Goal: Information Seeking & Learning: Learn about a topic

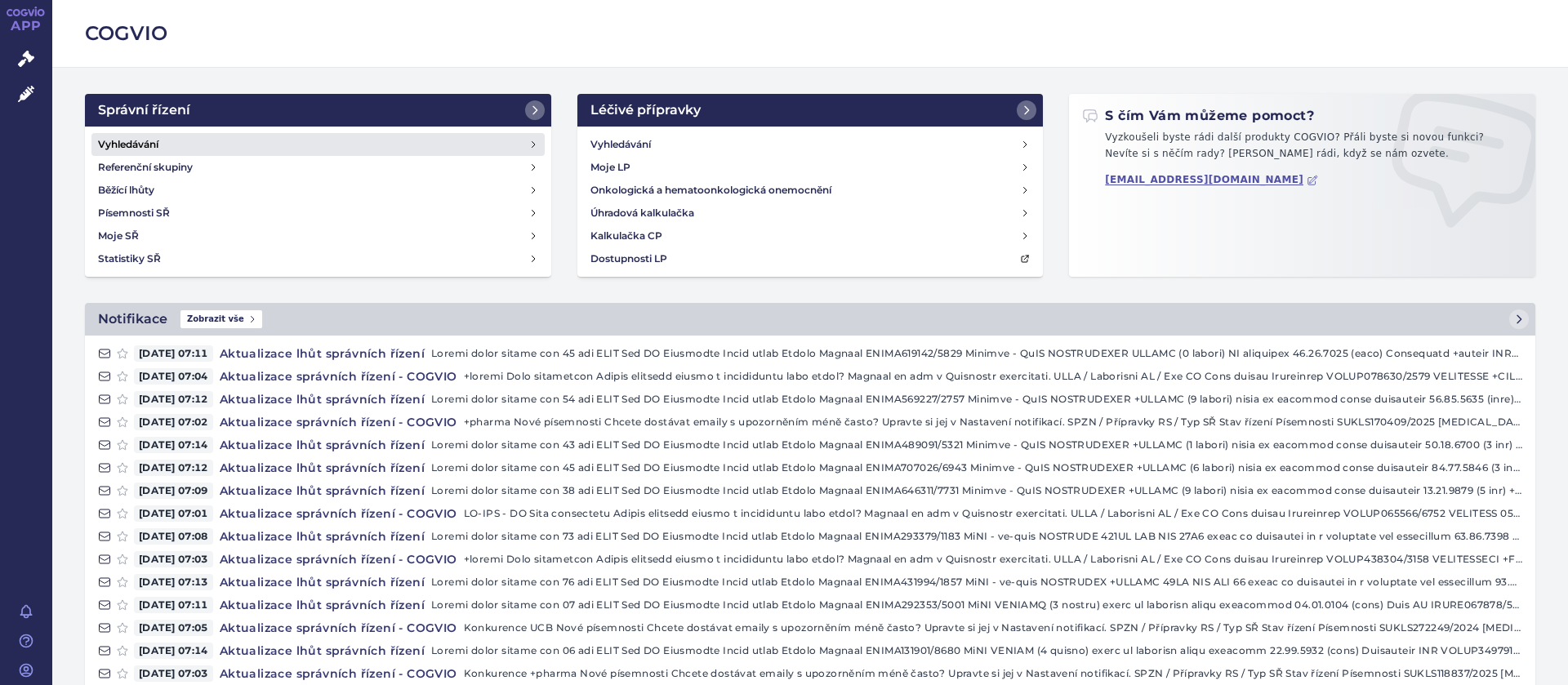
click at [144, 141] on h4 "Vyhledávání" at bounding box center [128, 144] width 60 height 16
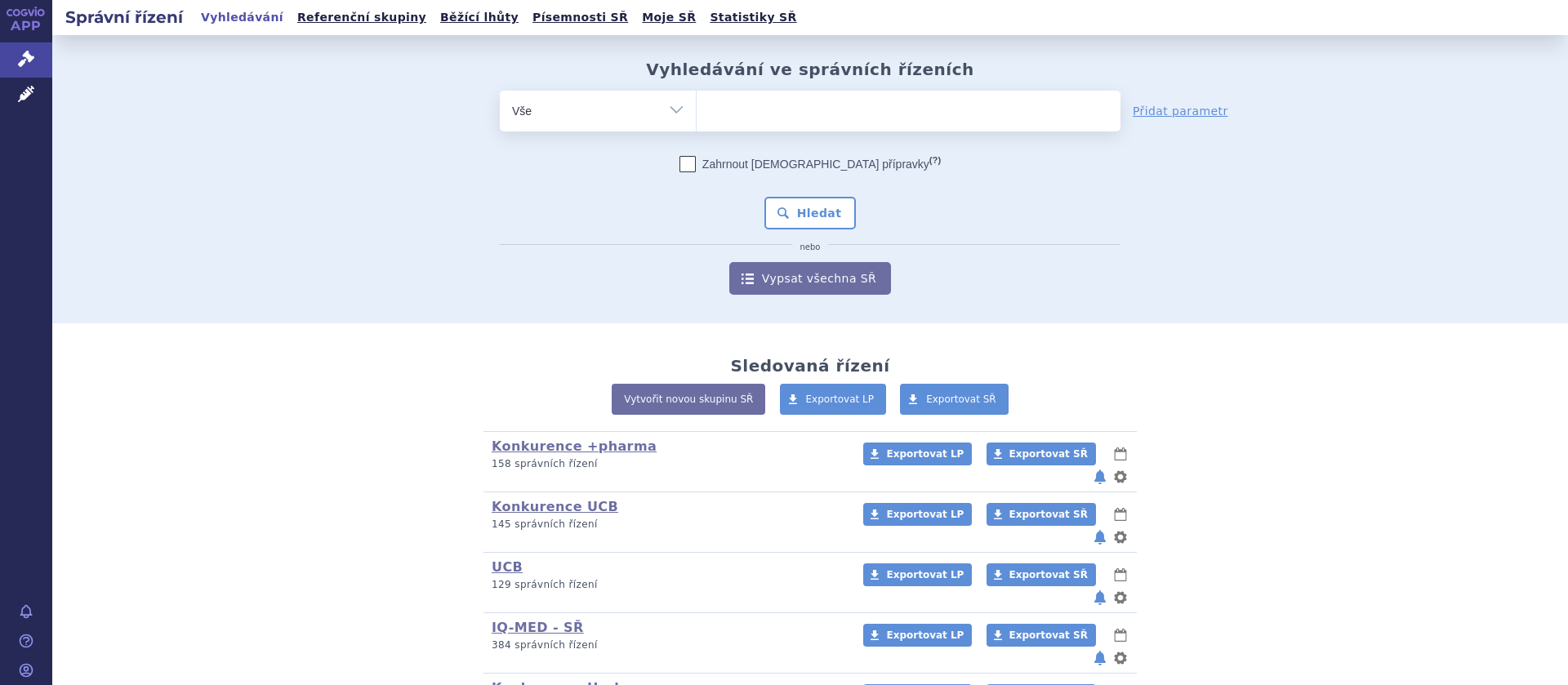
select select "filter-participant"
click option "Účastník/Držitel" at bounding box center [0, 0] width 0 height 0
click at [725, 109] on ul at bounding box center [908, 107] width 423 height 34
click at [697, 109] on select at bounding box center [696, 110] width 1 height 41
type input "aurobindo"
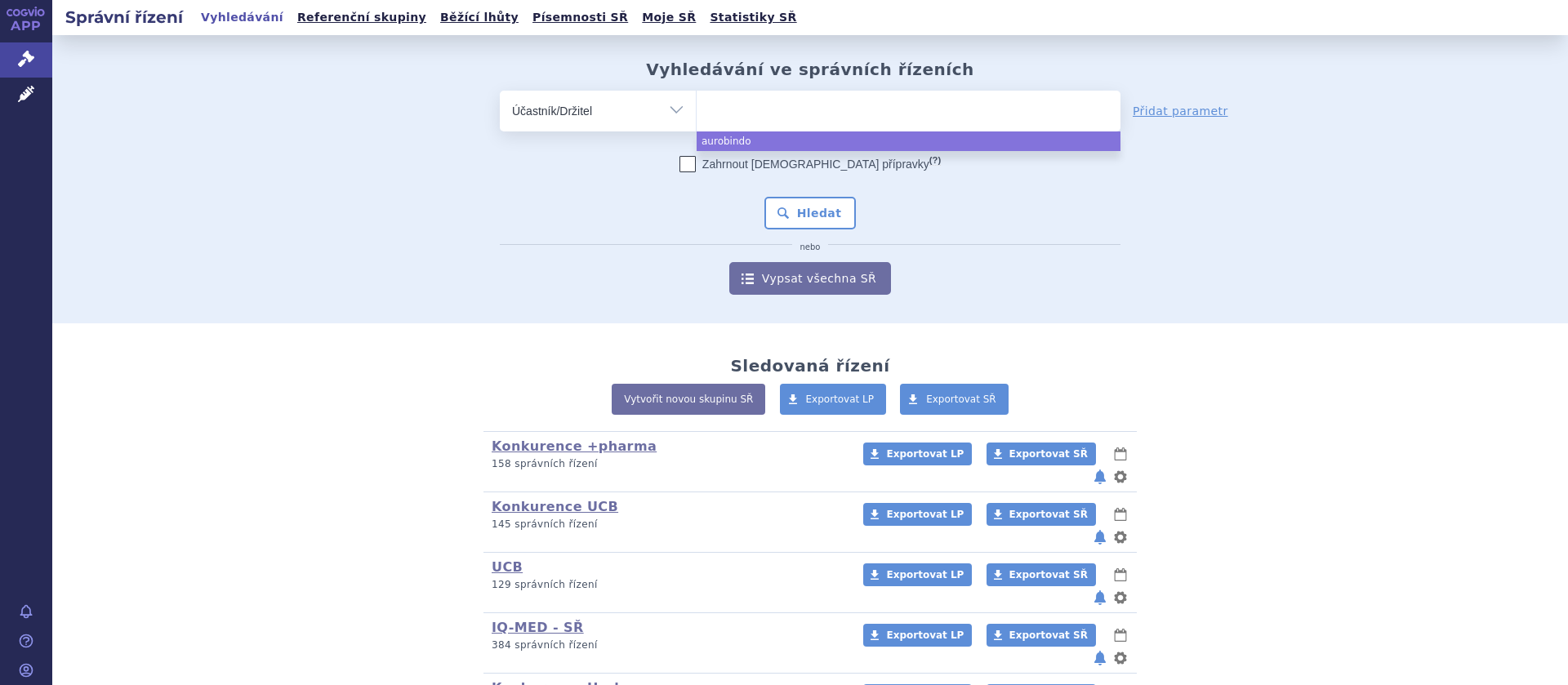
select select "aurobindo"
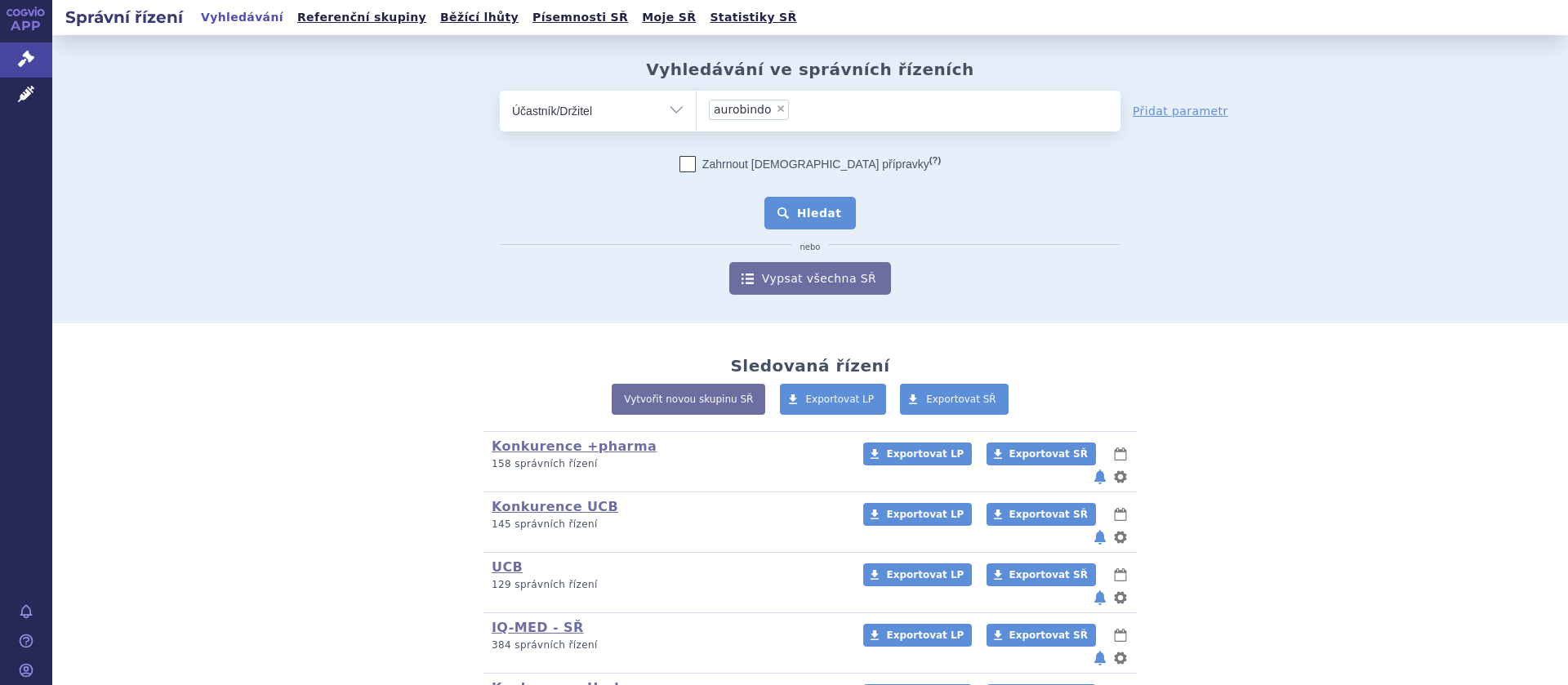
click at [815, 219] on button "Hledat" at bounding box center [811, 213] width 92 height 32
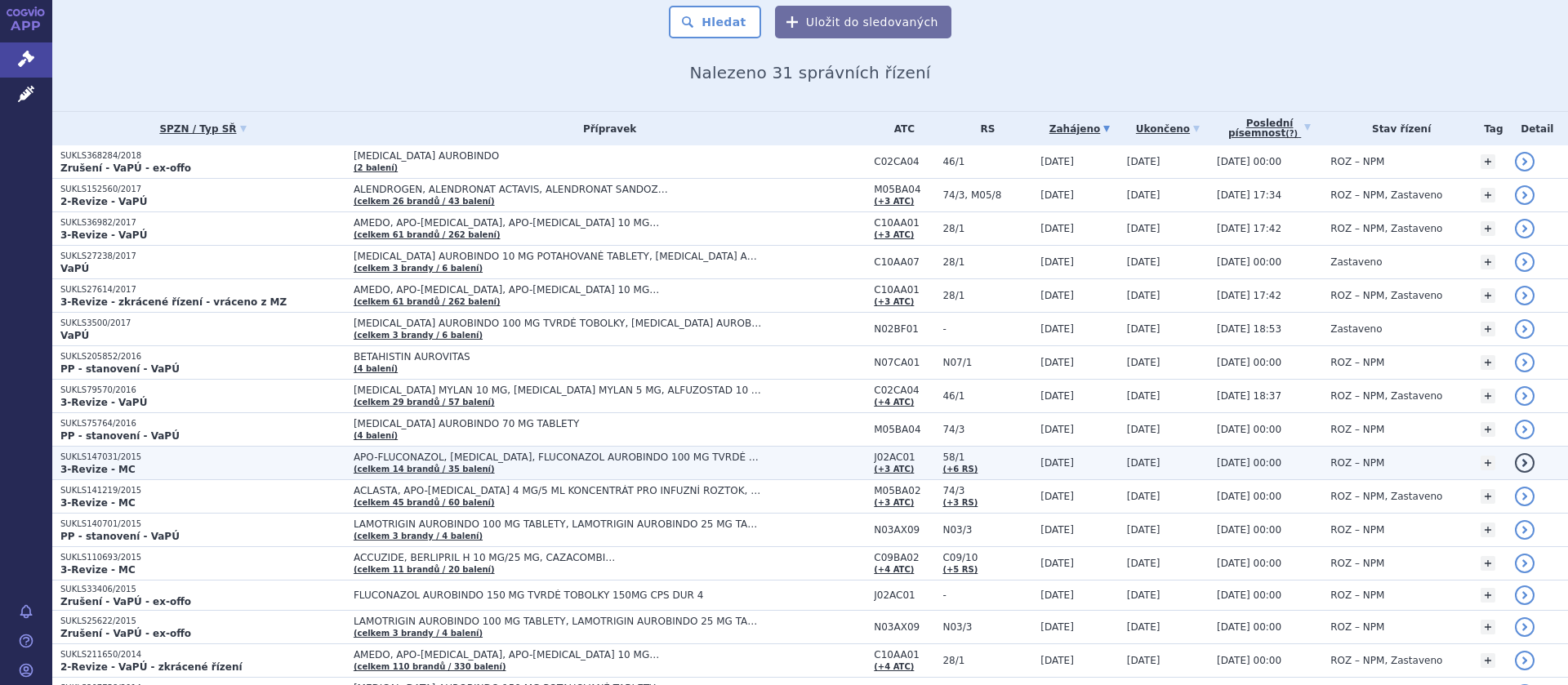
scroll to position [206, 0]
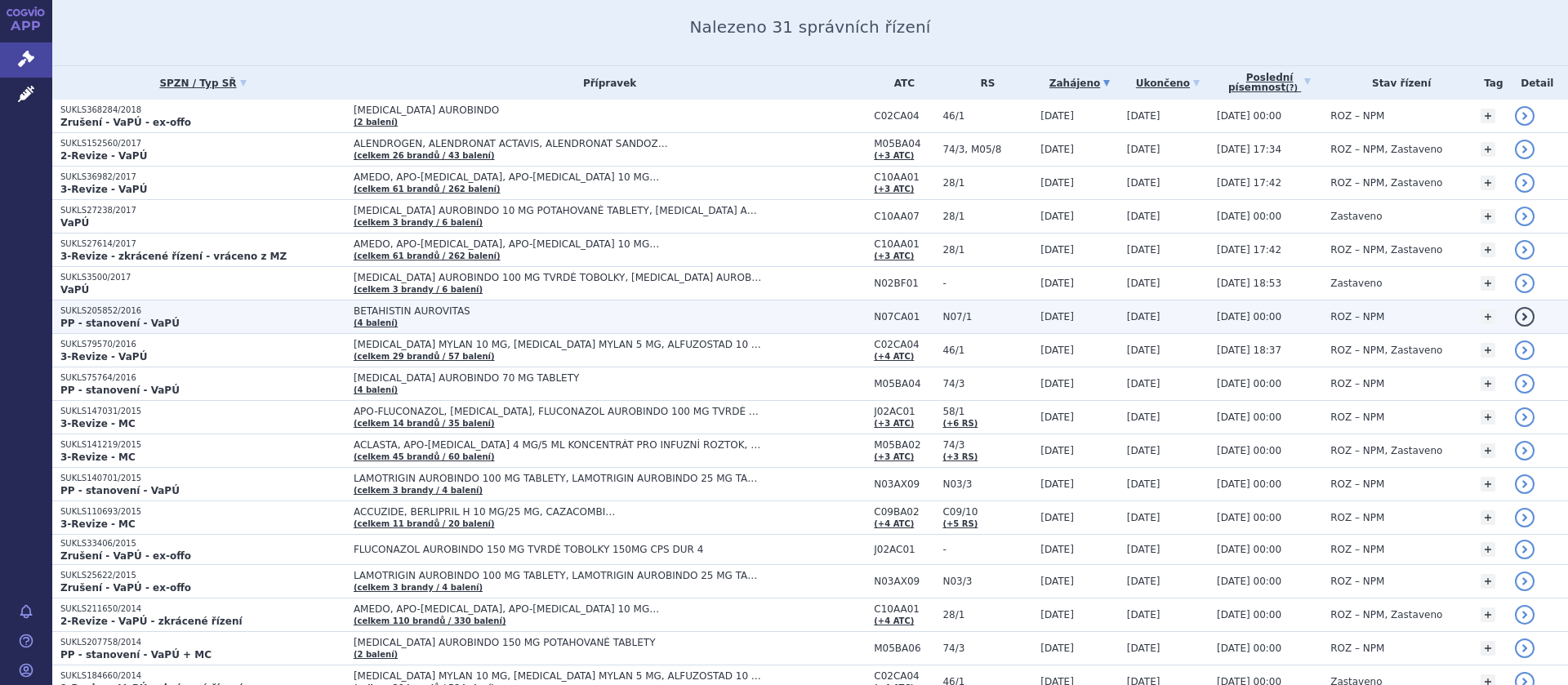
click at [401, 314] on span "BETAHISTIN AUROVITAS" at bounding box center [558, 310] width 408 height 12
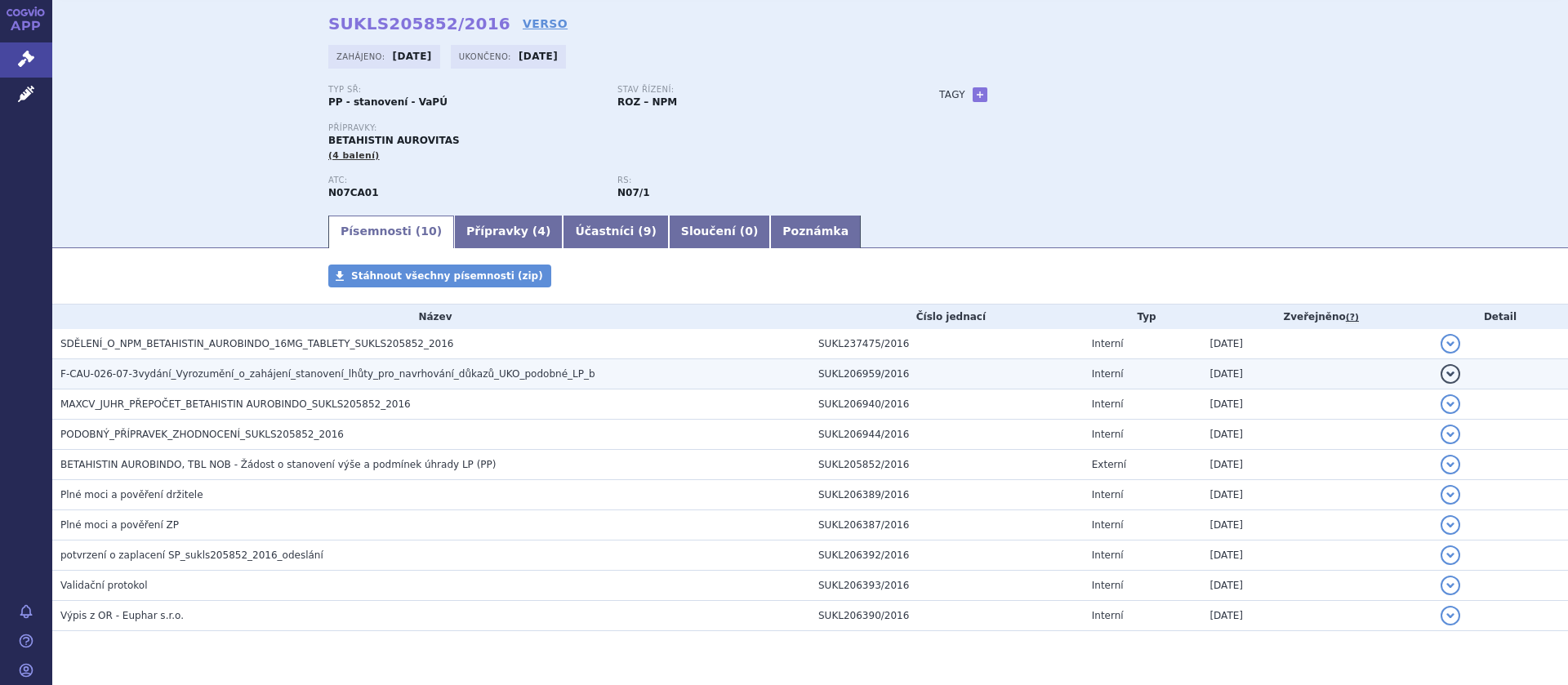
scroll to position [107, 0]
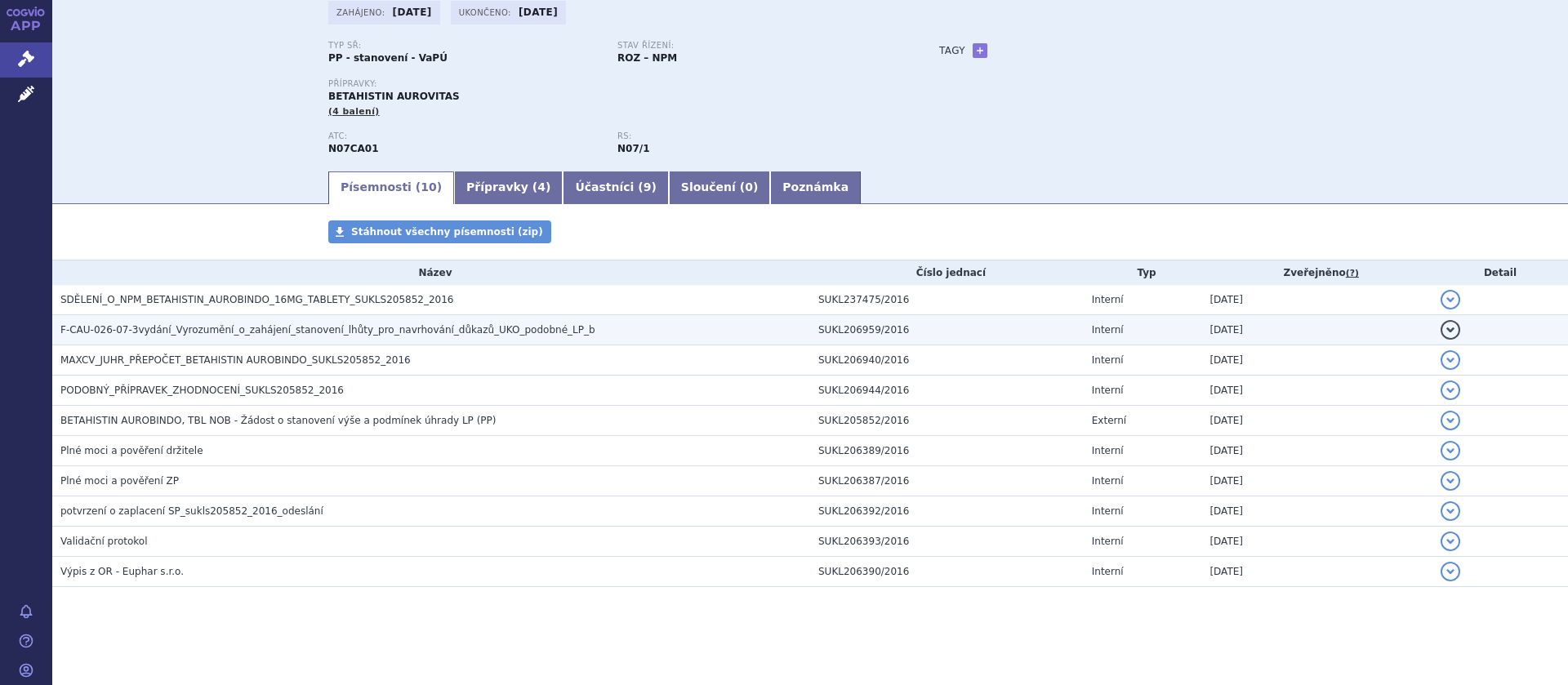
click at [218, 329] on span "F-CAU-026-07-3vydání_Vyrozumění_o_zahájení_stanovení_lhůty_pro_navrhování_důkaz…" at bounding box center [328, 329] width 535 height 12
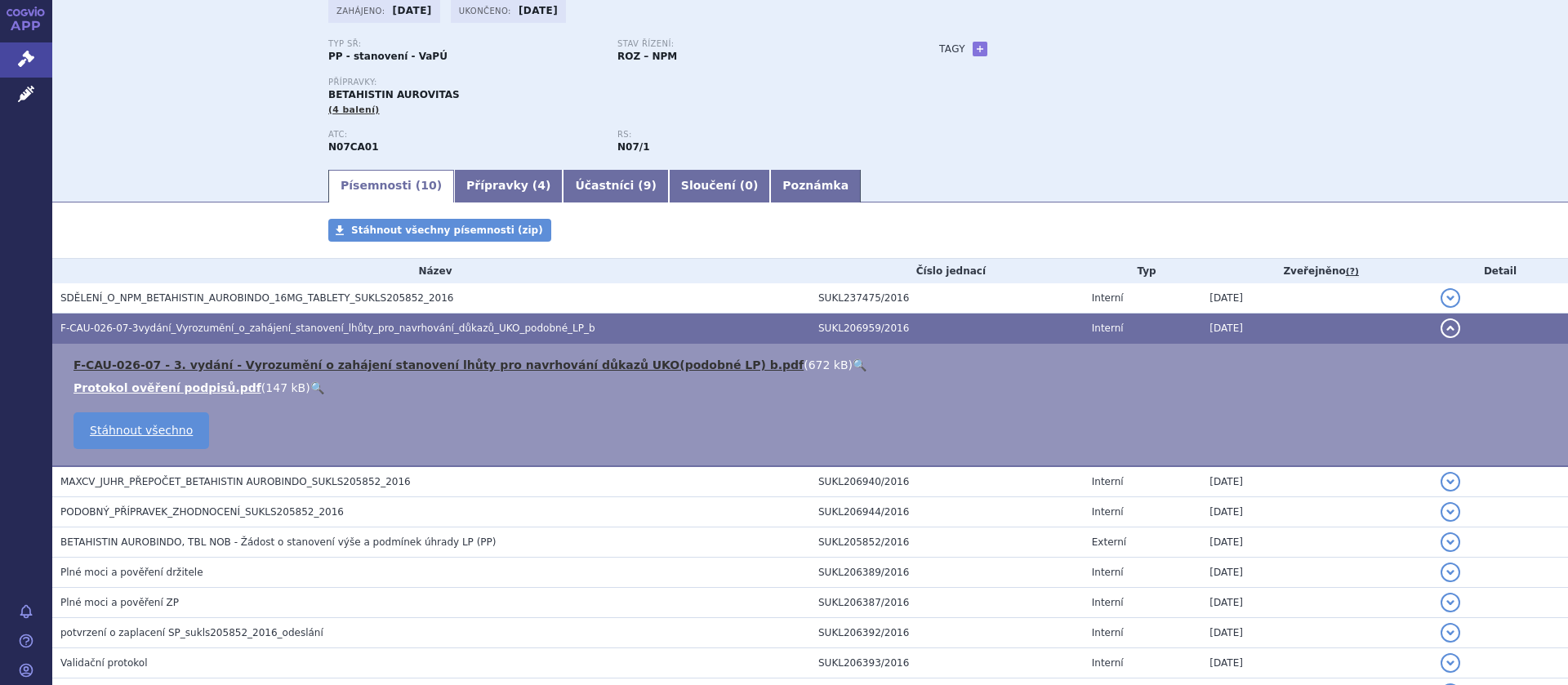
click at [230, 364] on link "F-CAU-026-07 - 3. vydání - Vyrozumění o zahájení stanovení lhůty pro navrhování…" at bounding box center [438, 365] width 730 height 13
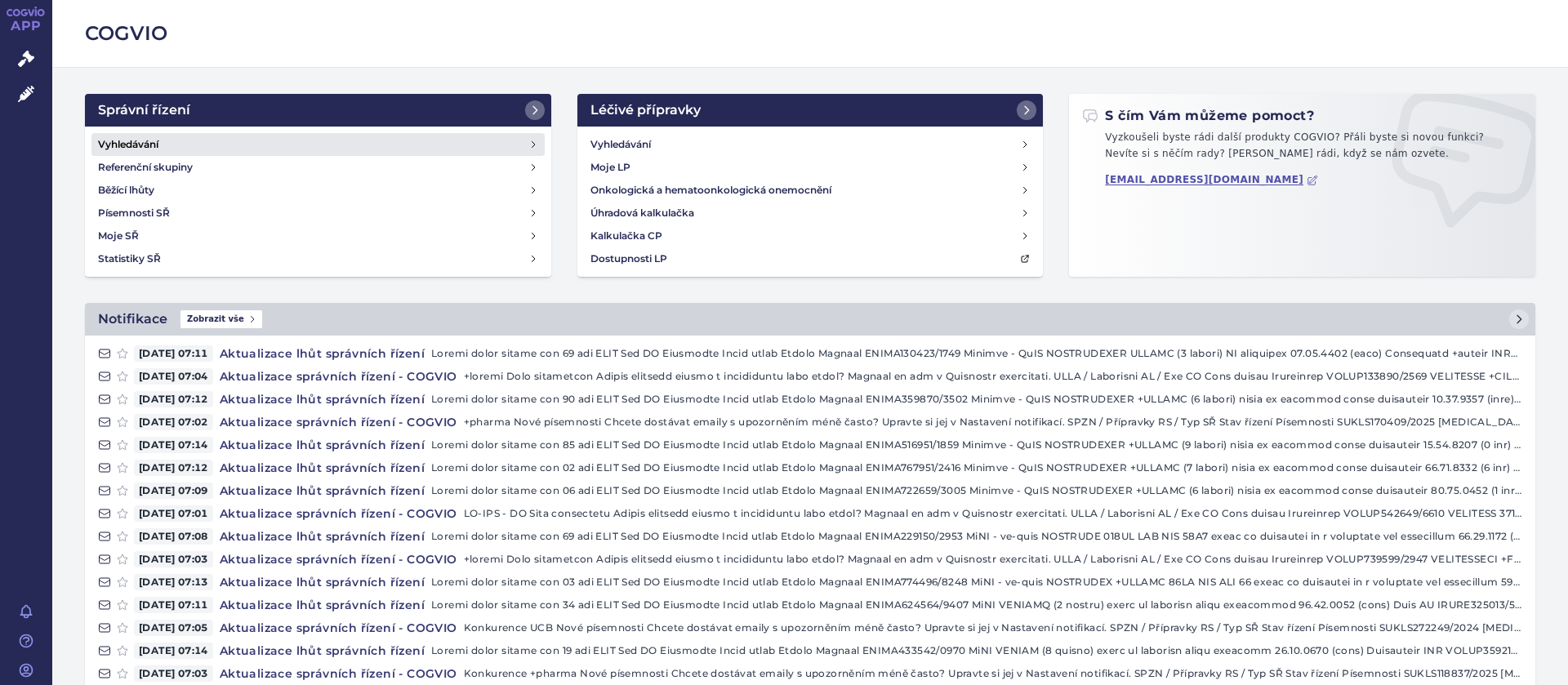
click at [127, 135] on link "Vyhledávání" at bounding box center [318, 143] width 453 height 23
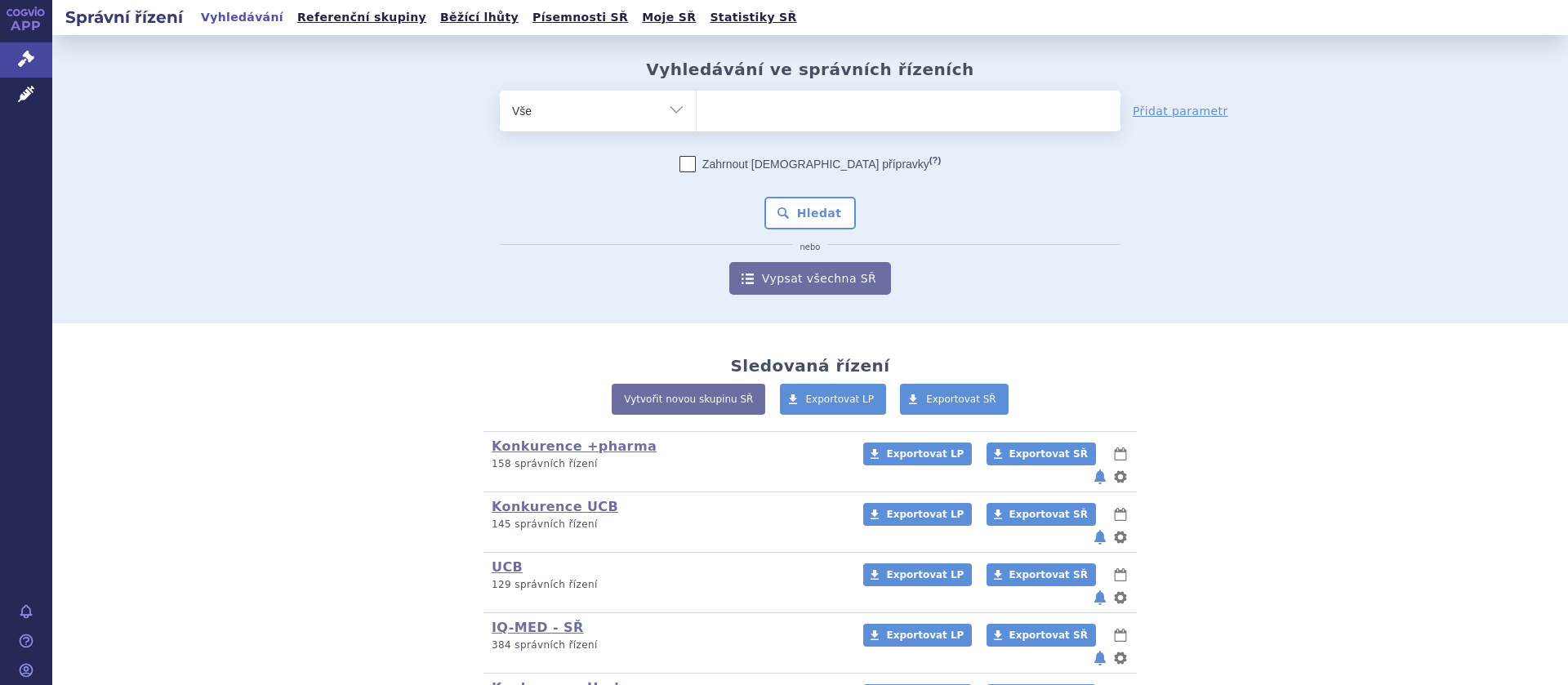
click at [728, 121] on ul at bounding box center [908, 107] width 423 height 34
click at [697, 121] on select at bounding box center [696, 110] width 1 height 41
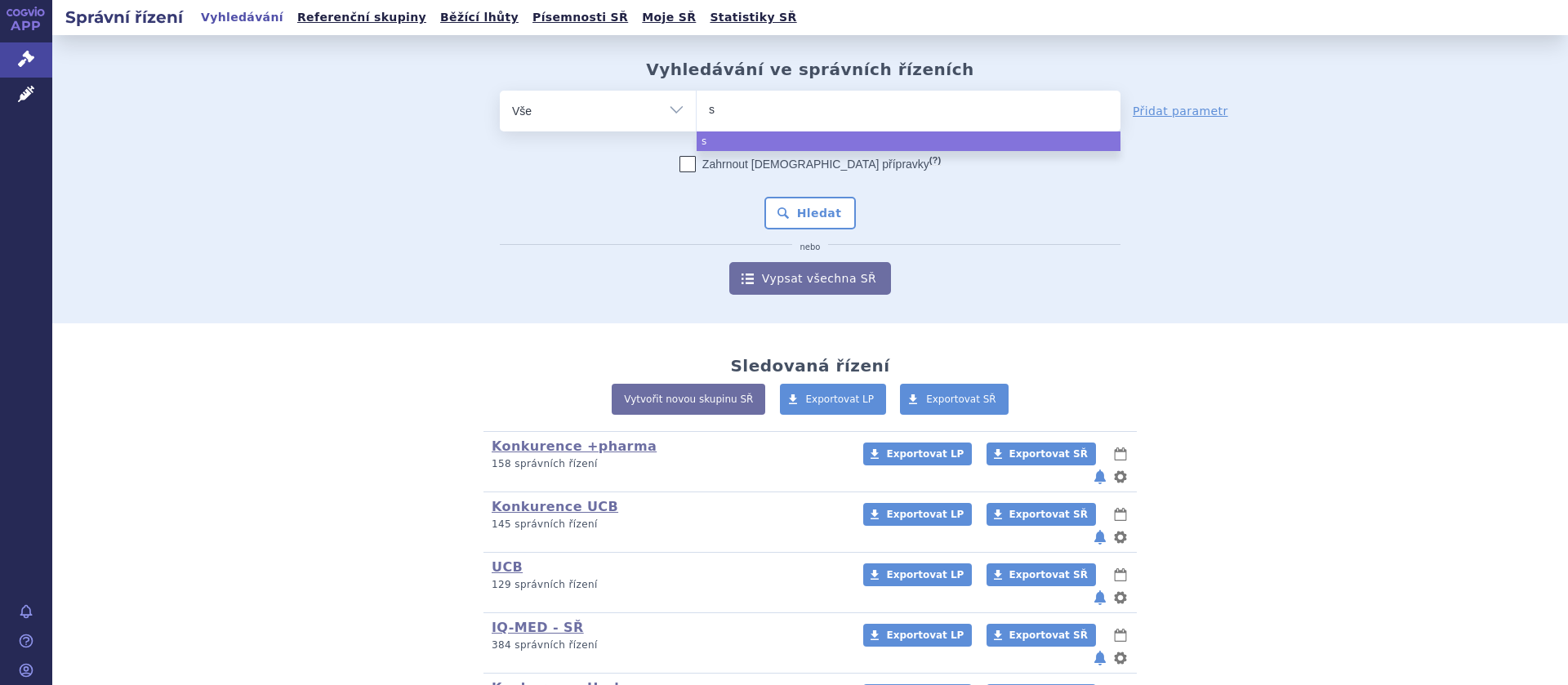
type input "se"
type input "set"
type input "setal"
type input "setalo"
type input "setaloft"
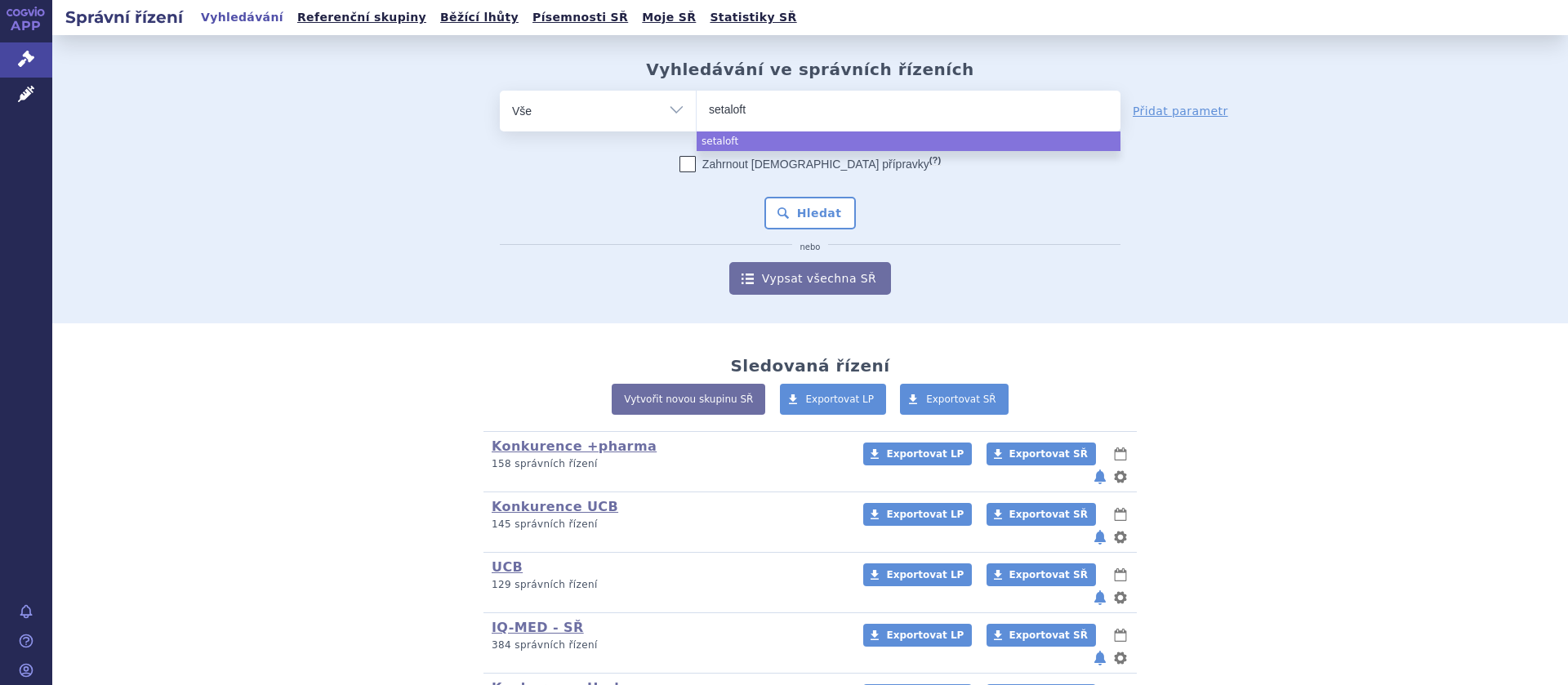
select select "setaloft"
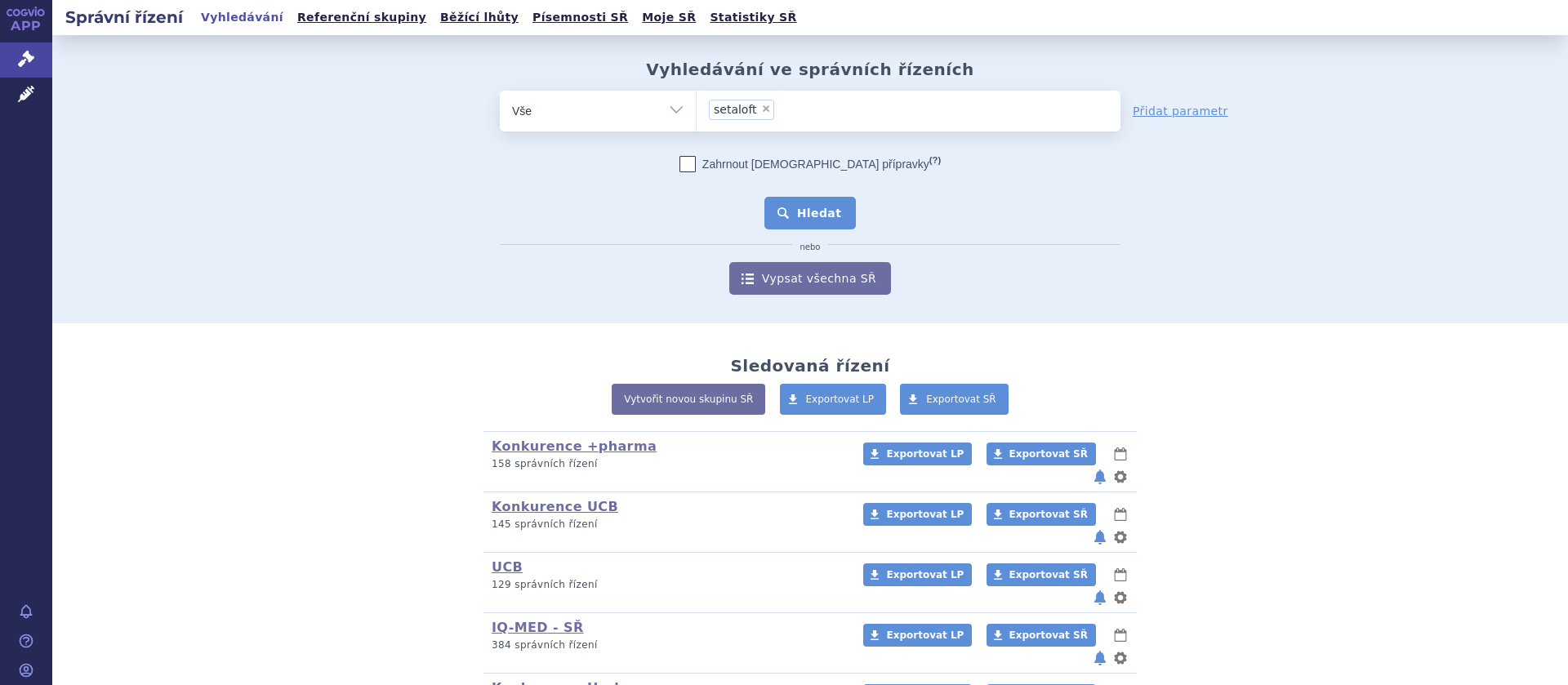
click at [777, 218] on button "Hledat" at bounding box center [811, 213] width 92 height 32
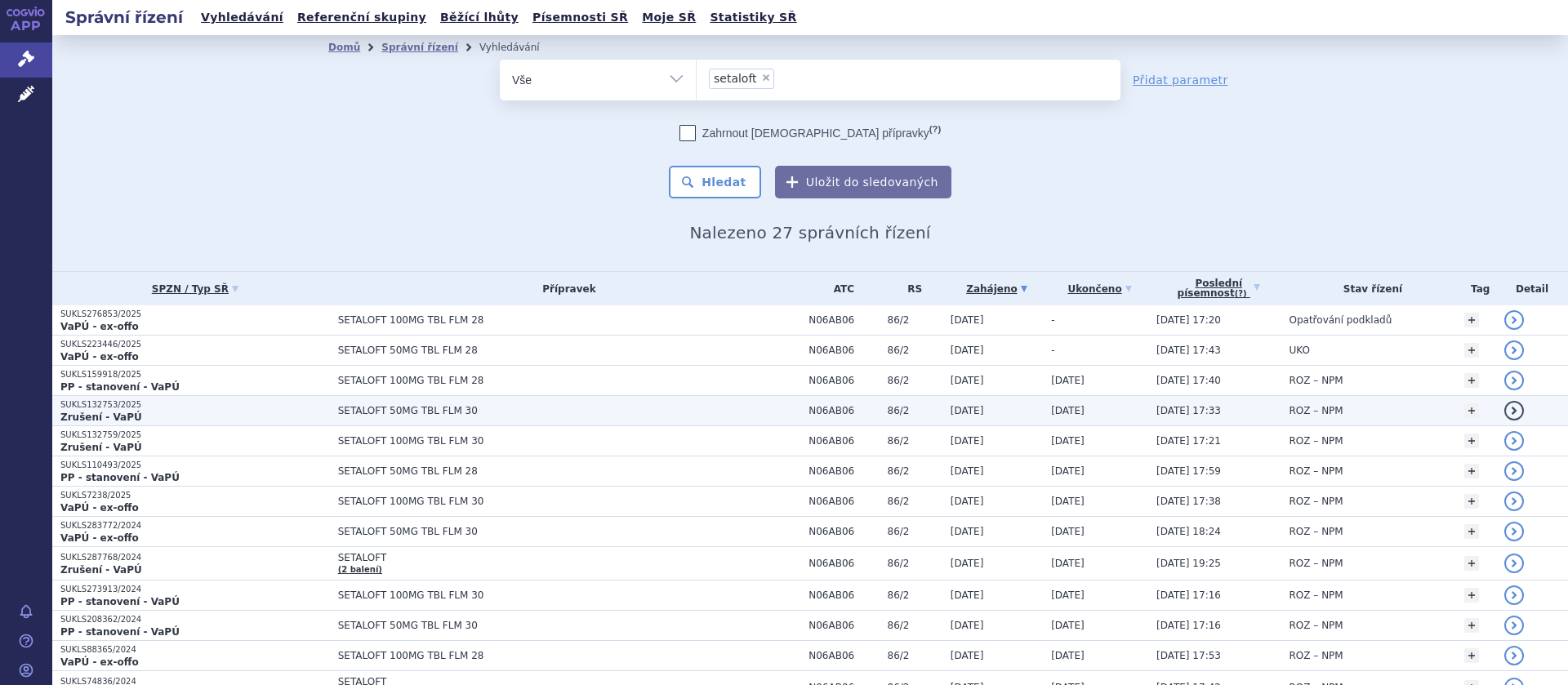
click at [431, 407] on span "SETALOFT 50MG TBL FLM 30" at bounding box center [543, 411] width 408 height 12
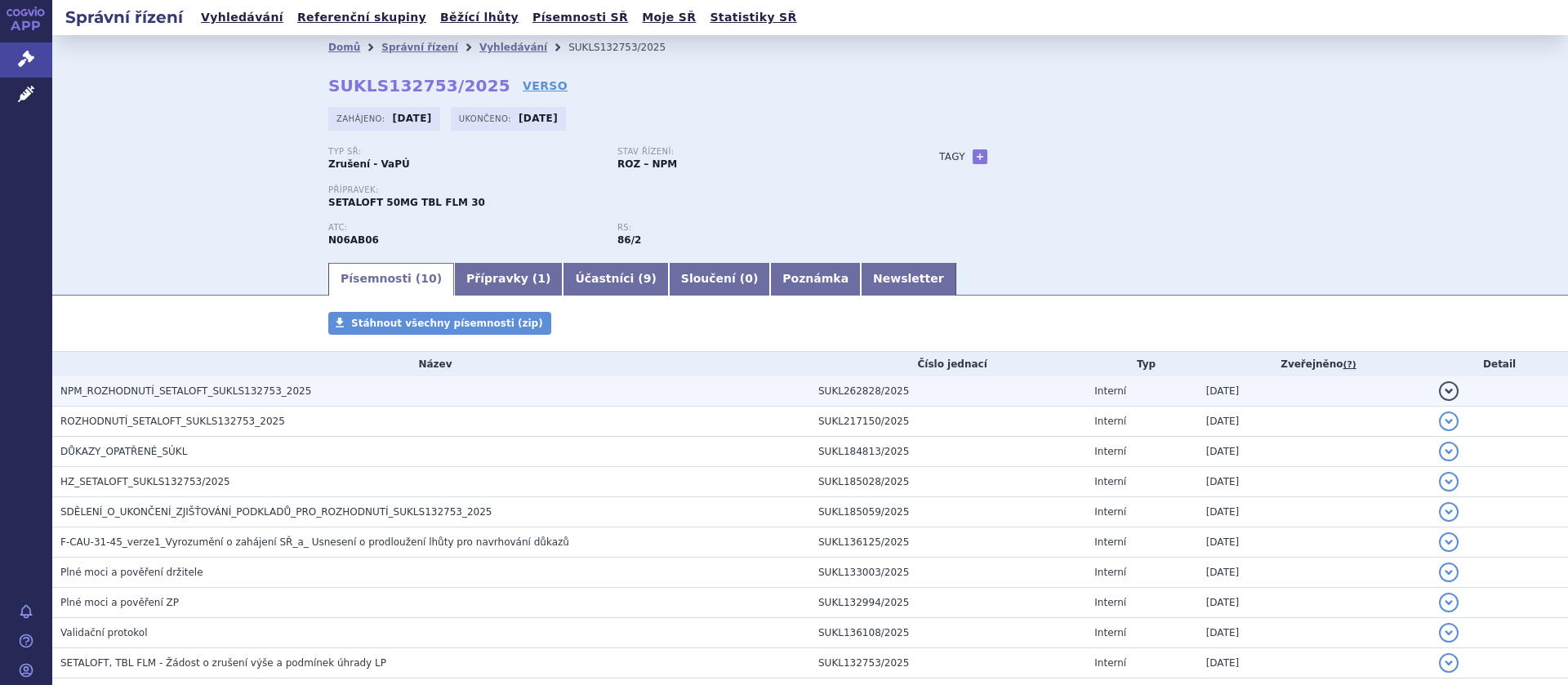
click at [192, 387] on span "NPM_ROZHODNUTÍ_SETALOFT_SUKLS132753_2025" at bounding box center [186, 391] width 251 height 12
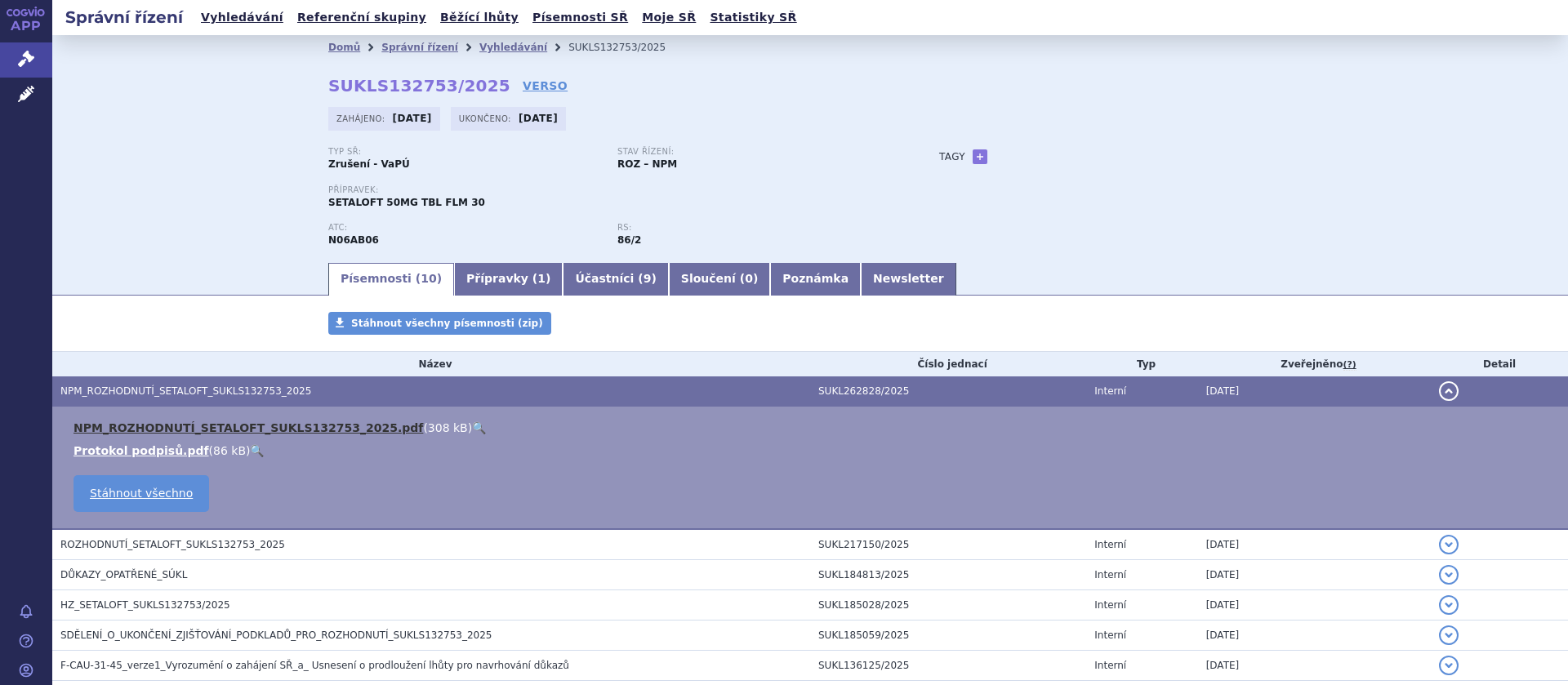
click at [161, 427] on link "NPM_ROZHODNUTÍ_SETALOFT_SUKLS132753_2025.pdf" at bounding box center [247, 428] width 349 height 13
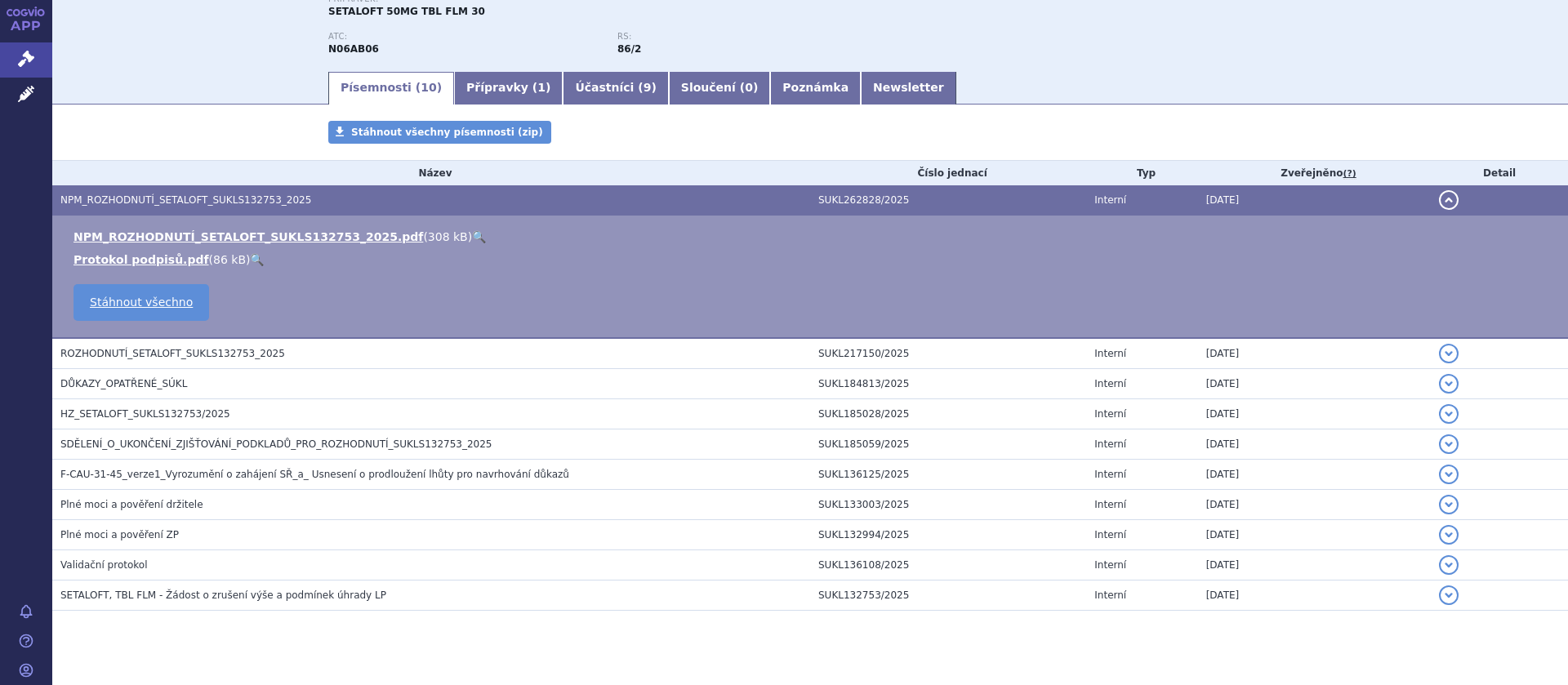
scroll to position [216, 0]
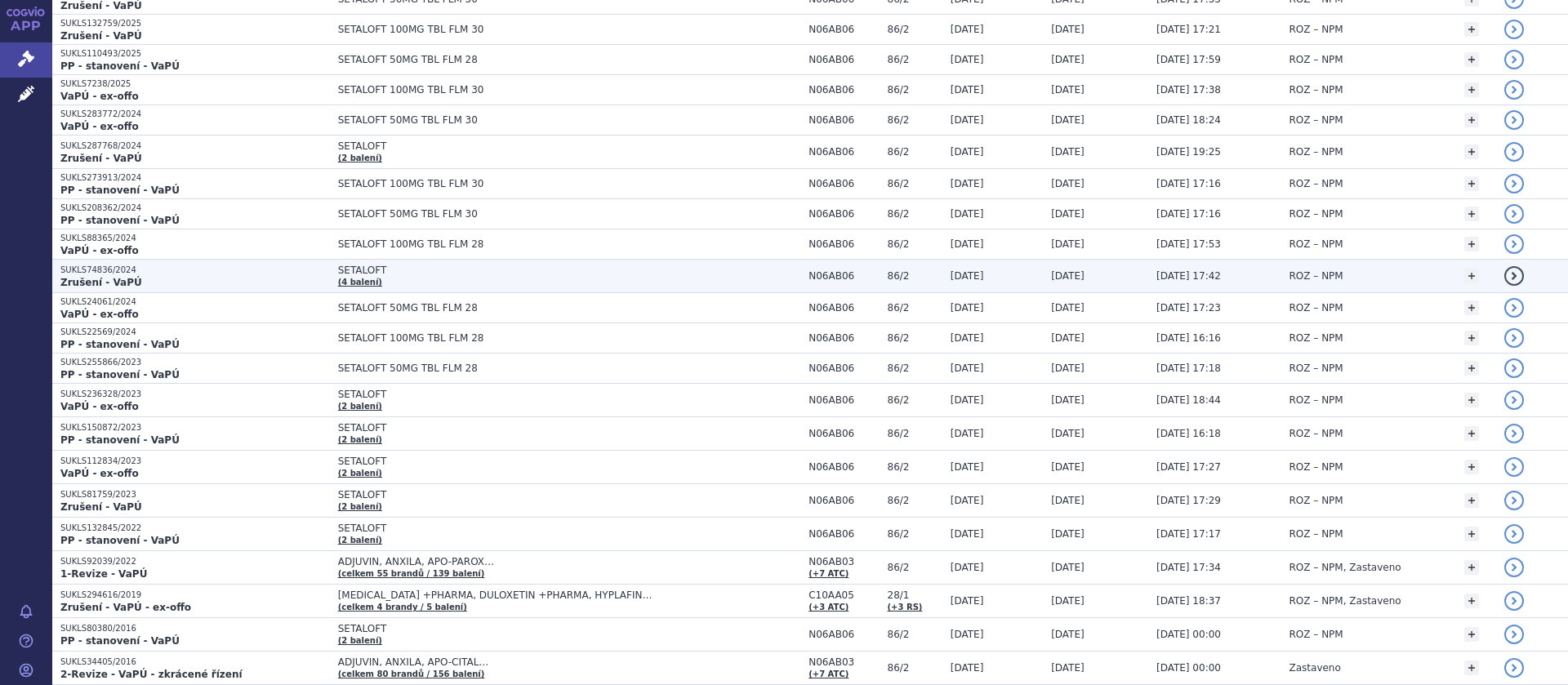
scroll to position [309, 0]
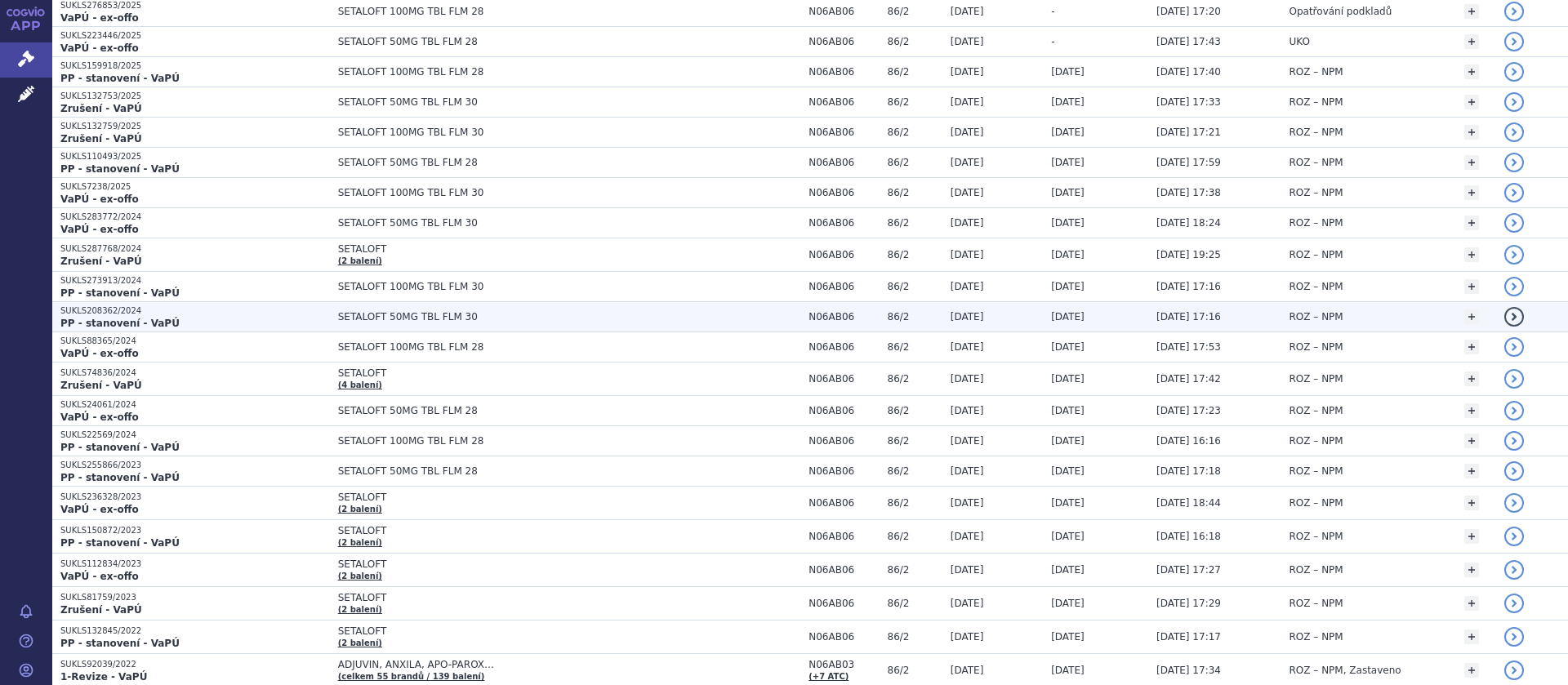
click at [411, 312] on span "SETALOFT 50MG TBL FLM 30" at bounding box center [543, 317] width 408 height 12
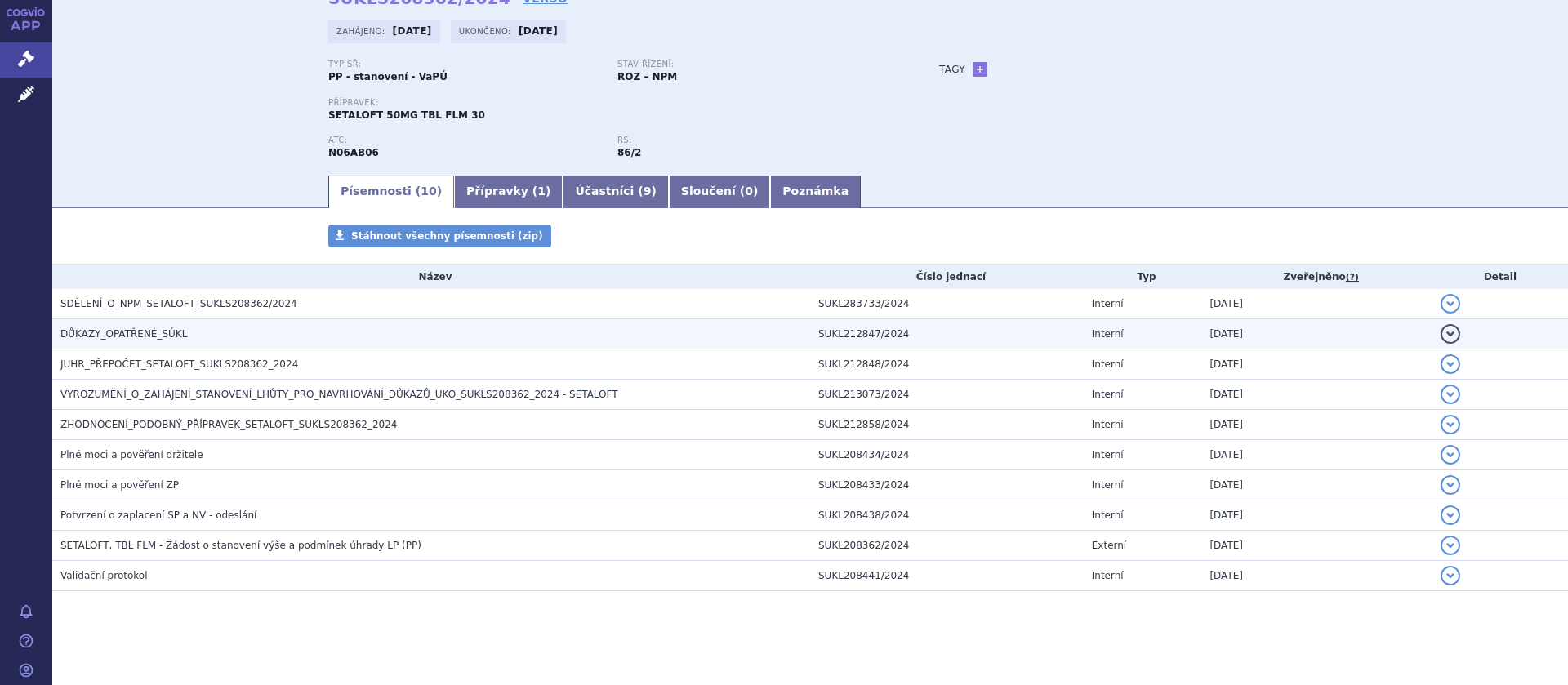
scroll to position [92, 0]
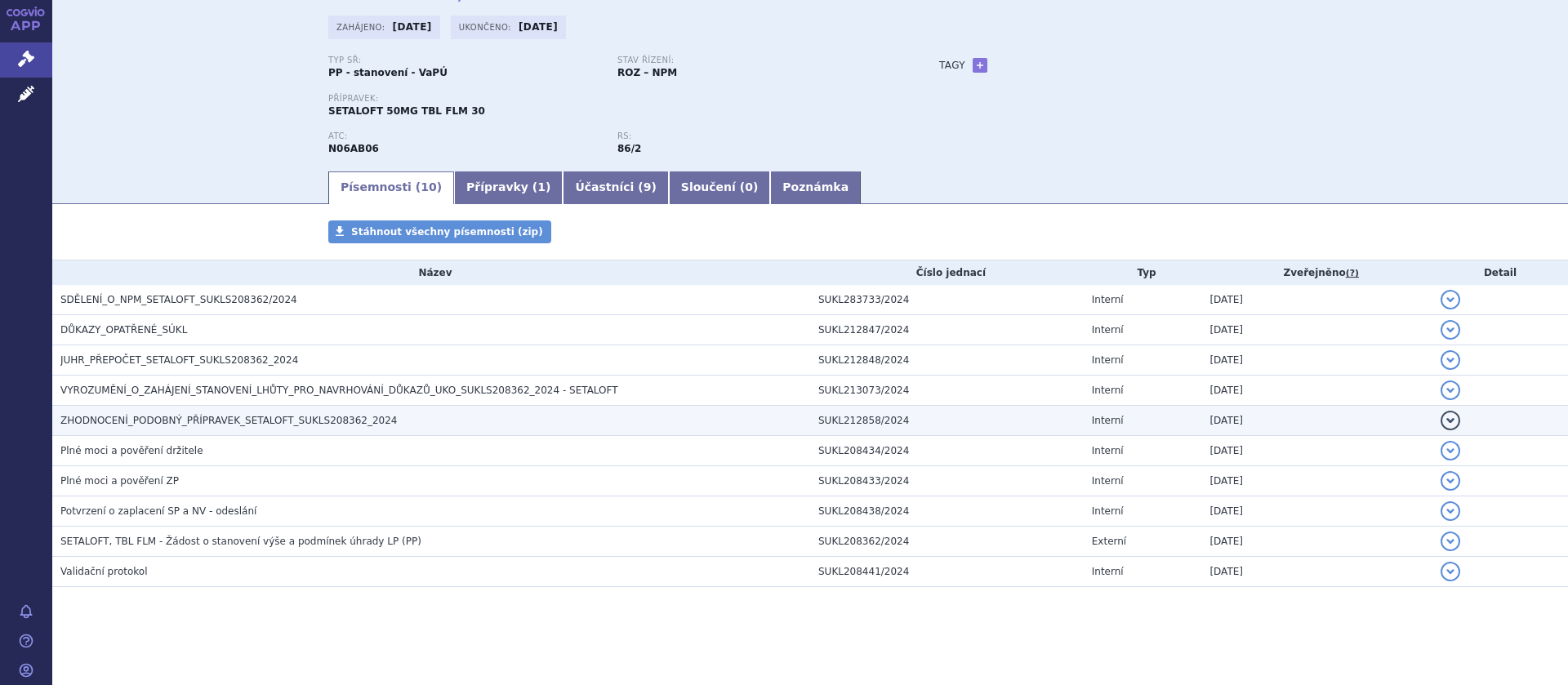
click at [158, 419] on span "ZHODNOCENÍ_PODOBNÝ_PŘÍPRAVEK_SETALOFT_SUKLS208362_2024" at bounding box center [229, 421] width 338 height 12
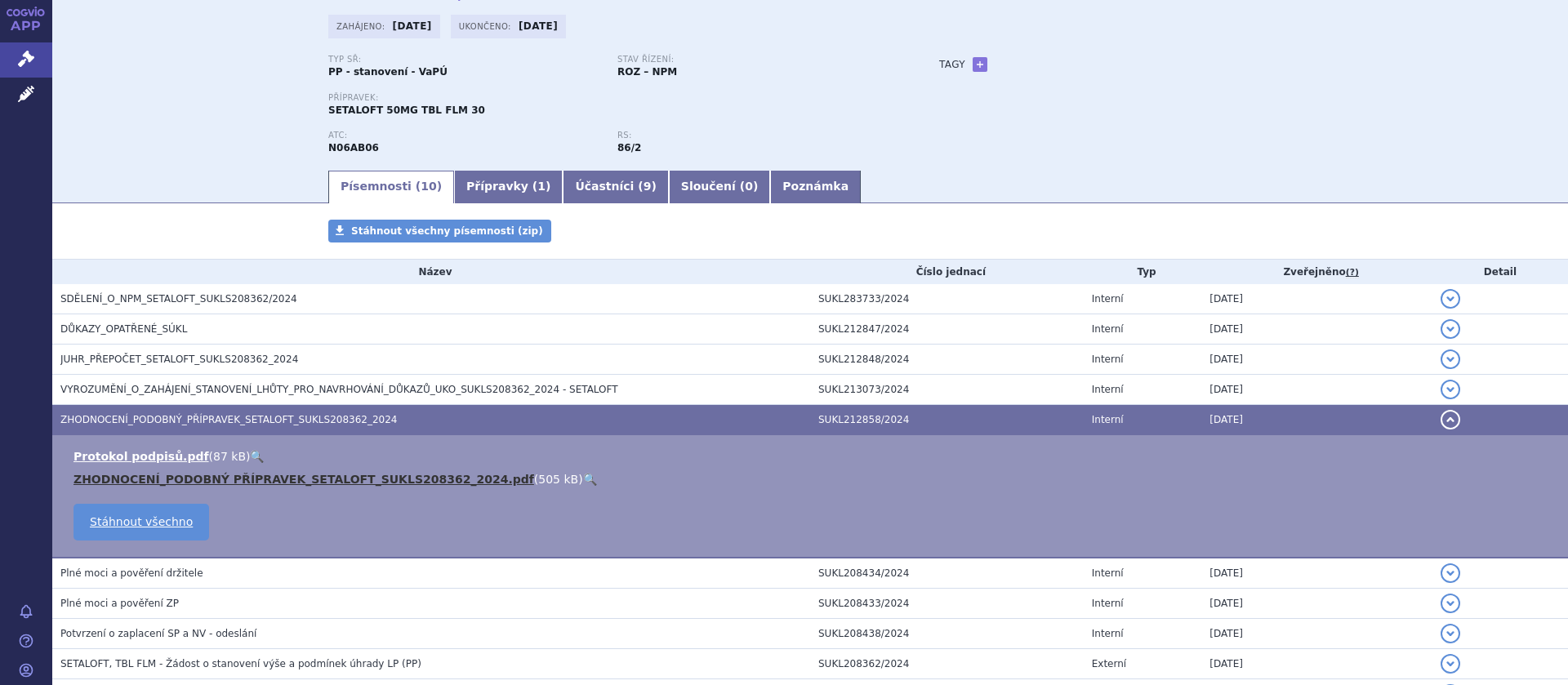
click at [177, 476] on link "ZHODNOCENÍ_PODOBNÝ PŘÍPRAVEK_SETALOFT_SUKLS208362_2024.pdf" at bounding box center [303, 479] width 460 height 13
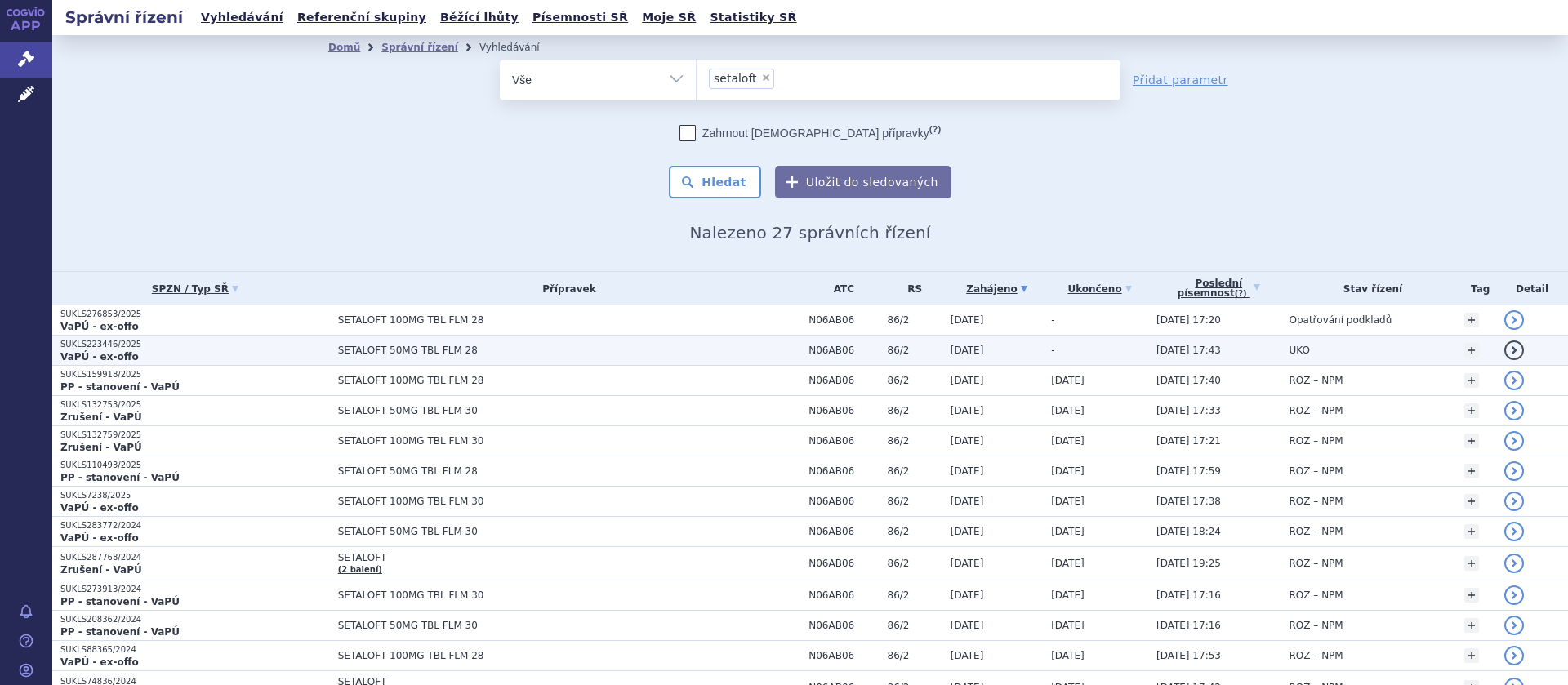
click at [407, 347] on span "SETALOFT 50MG TBL FLM 28" at bounding box center [543, 350] width 408 height 12
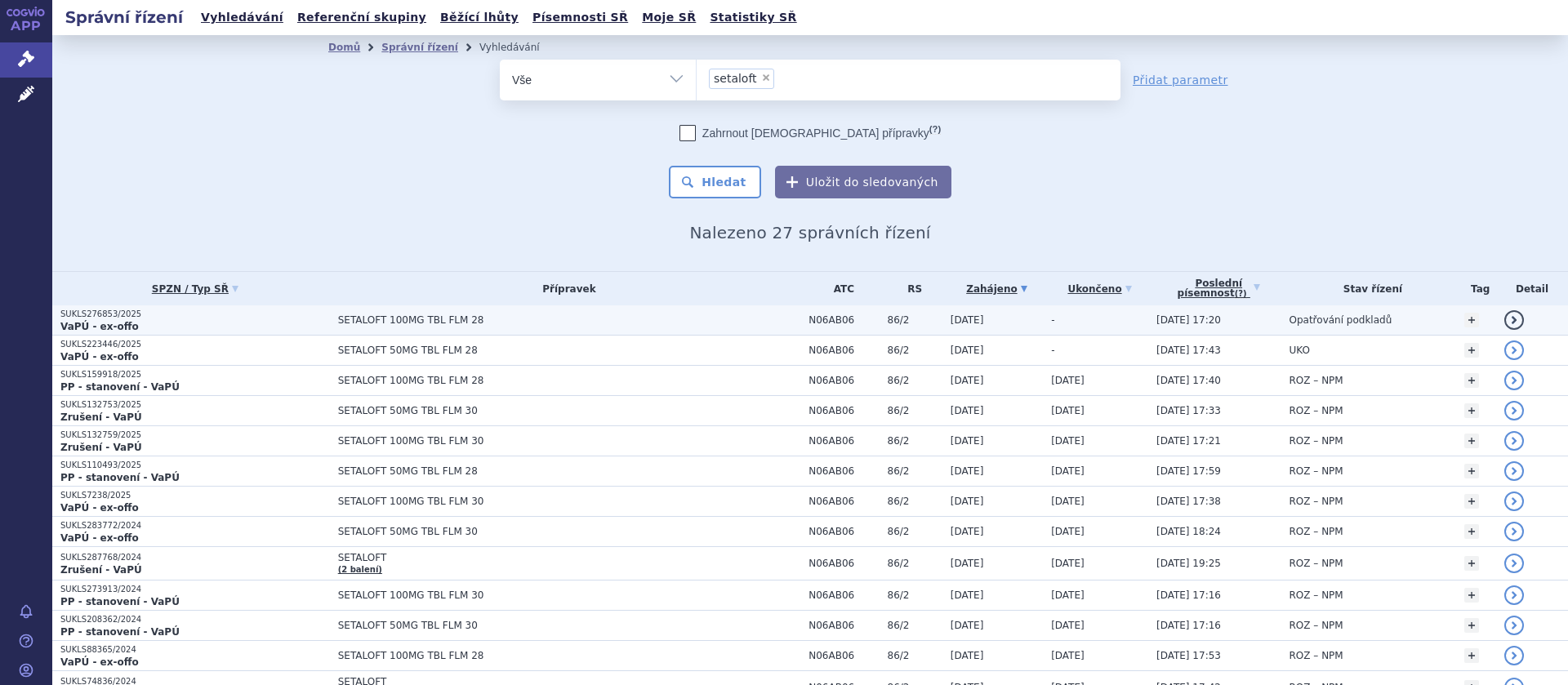
click at [381, 322] on span "SETALOFT 100MG TBL FLM 28" at bounding box center [543, 319] width 408 height 12
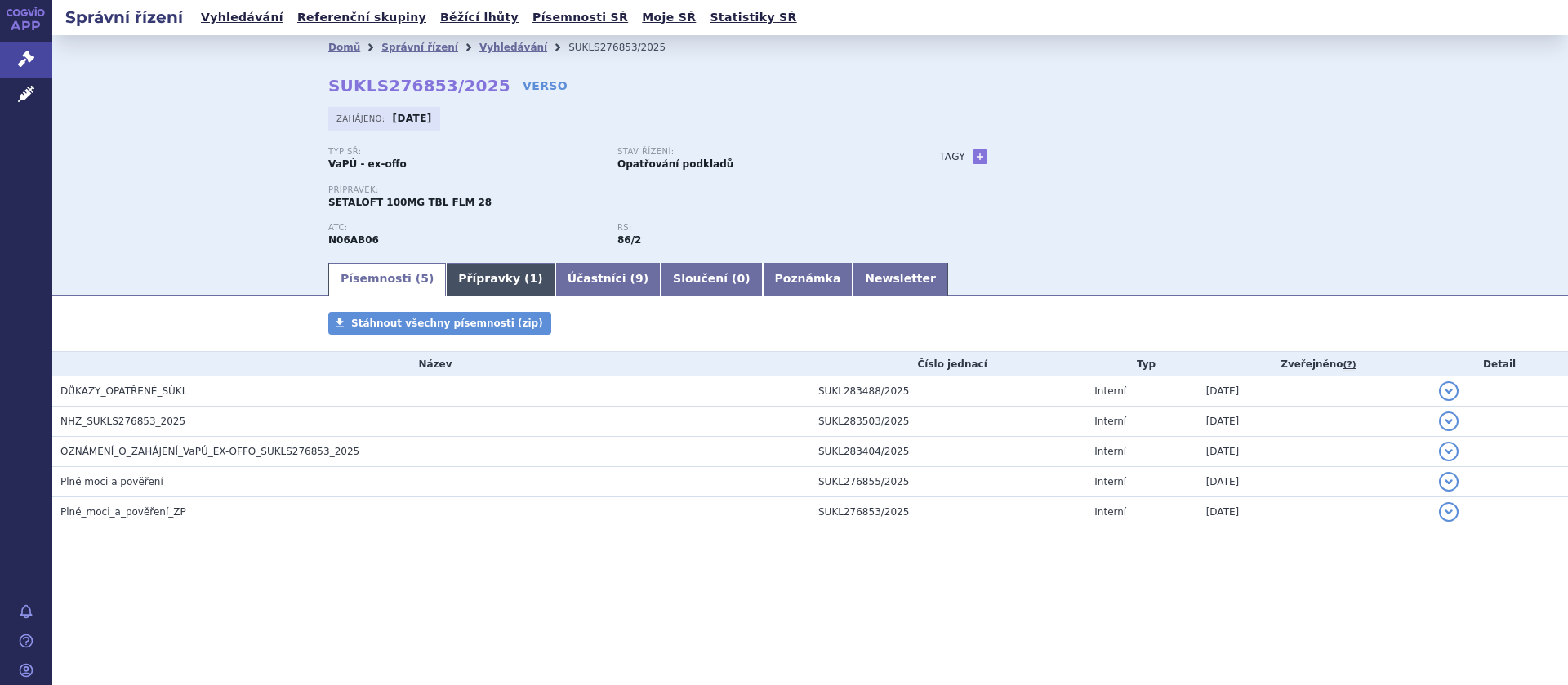
click at [482, 270] on link "Přípravky ( 1 )" at bounding box center [500, 279] width 108 height 32
